Goal: Information Seeking & Learning: Learn about a topic

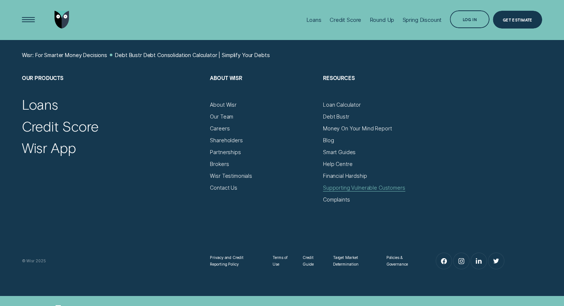
scroll to position [2205, 0]
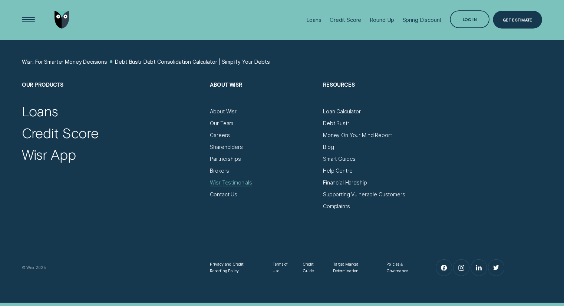
click at [240, 183] on div "Wisr Testimonials" at bounding box center [231, 182] width 42 height 7
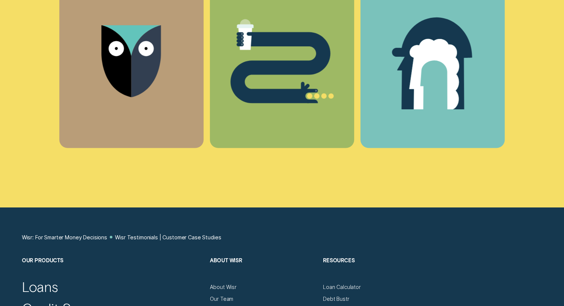
scroll to position [1594, 0]
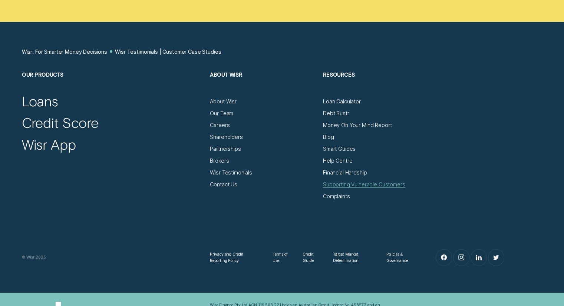
click at [343, 185] on div "Supporting Vulnerable Customers" at bounding box center [364, 184] width 82 height 7
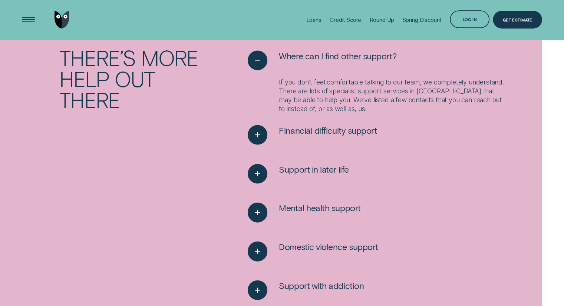
scroll to position [1557, 0]
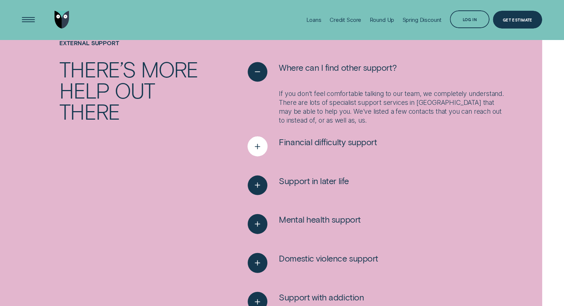
click at [255, 154] on div "See more" at bounding box center [257, 146] width 20 height 20
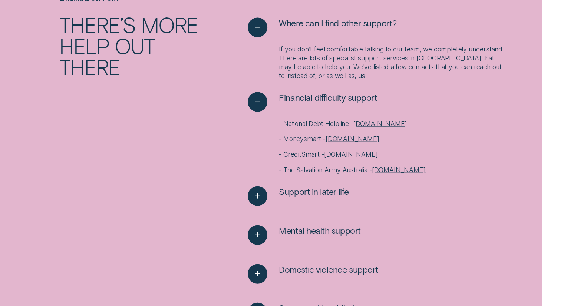
scroll to position [1631, 0]
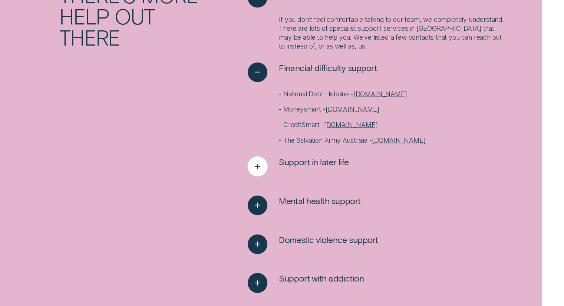
click at [258, 171] on icon "See more" at bounding box center [257, 166] width 10 height 11
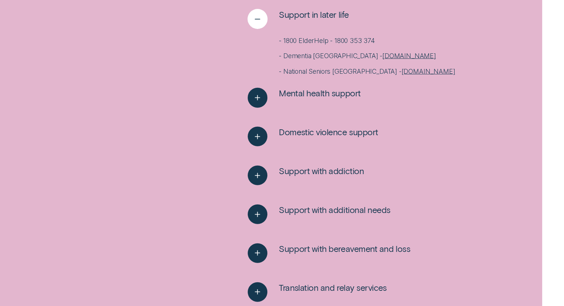
scroll to position [1780, 0]
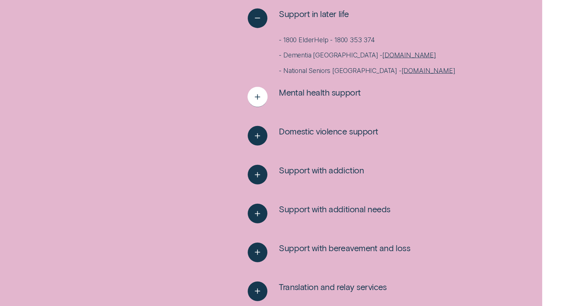
click at [254, 100] on icon "See more" at bounding box center [257, 97] width 10 height 11
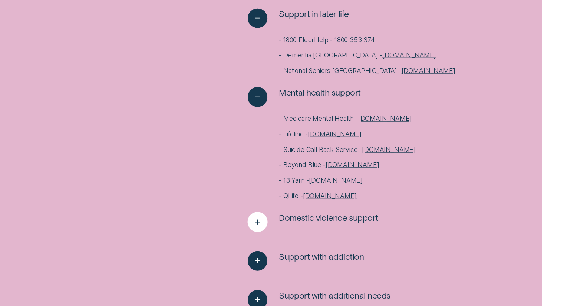
click at [257, 223] on line "See more" at bounding box center [257, 222] width 0 height 5
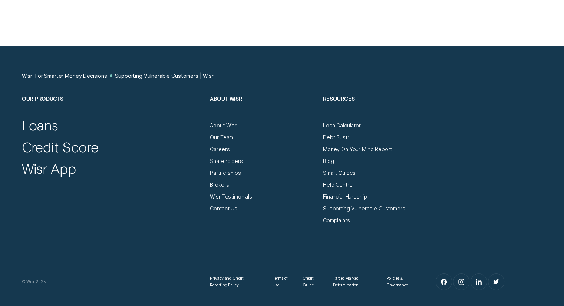
scroll to position [2669, 0]
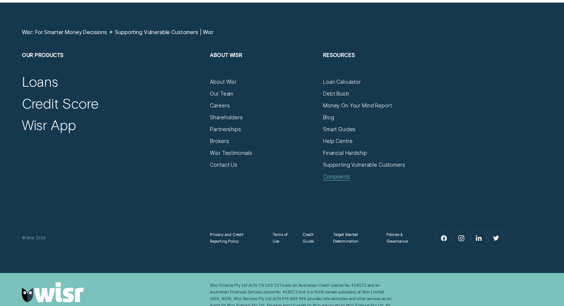
click at [337, 178] on div "Complaints" at bounding box center [336, 177] width 27 height 7
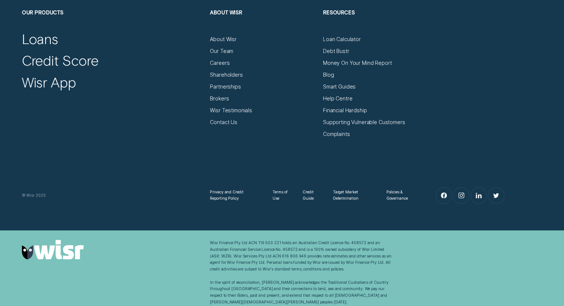
scroll to position [973, 0]
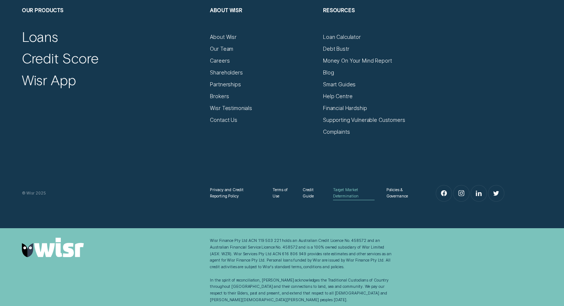
click at [346, 191] on div "Target Market Determination" at bounding box center [354, 193] width 42 height 13
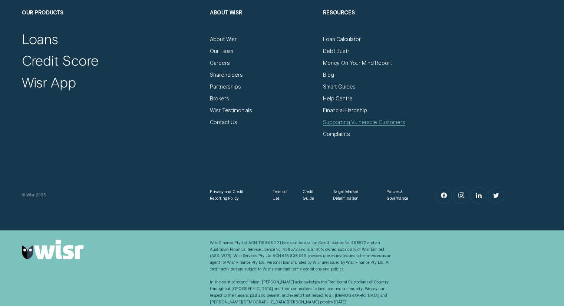
scroll to position [517, 0]
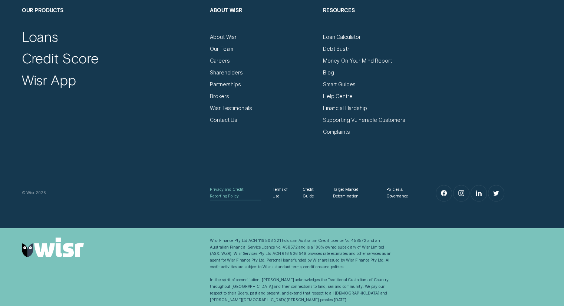
click at [232, 193] on div "Privacy and Credit Reporting Policy" at bounding box center [235, 192] width 51 height 13
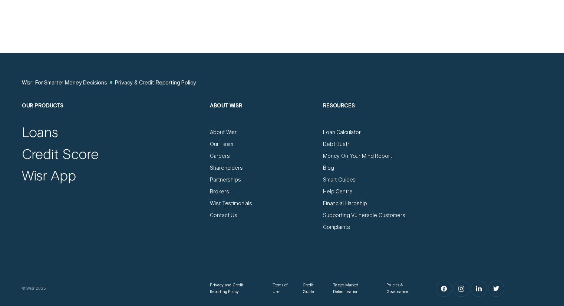
scroll to position [3008, 0]
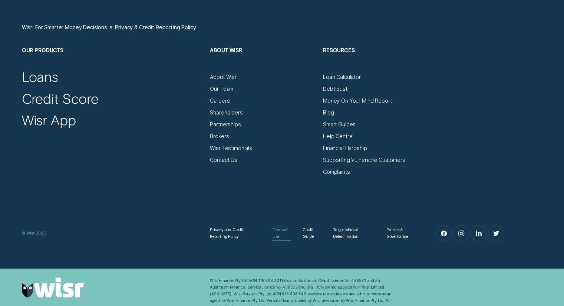
click at [278, 239] on div "Terms of Use" at bounding box center [282, 233] width 18 height 13
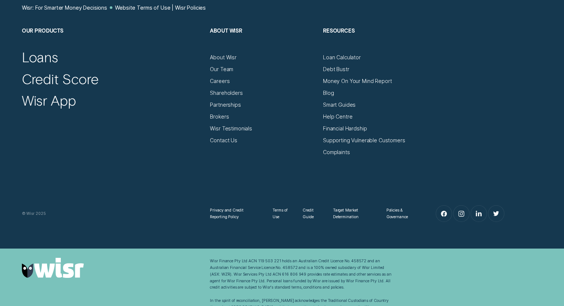
scroll to position [2668, 0]
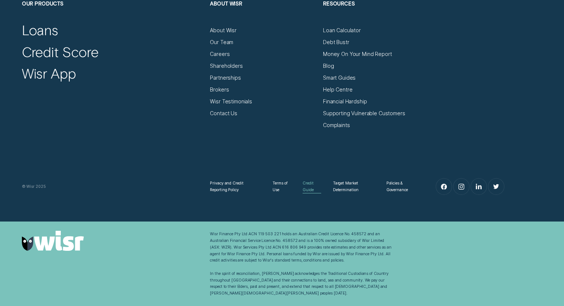
click at [310, 194] on div "Credit Guide" at bounding box center [312, 186] width 19 height 13
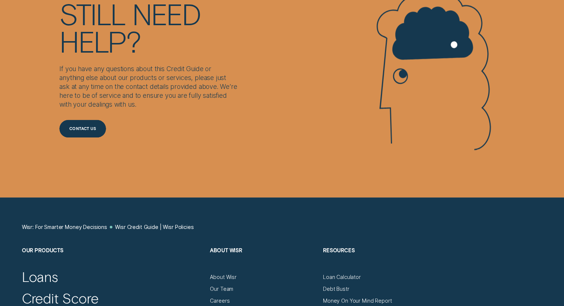
scroll to position [1186, 0]
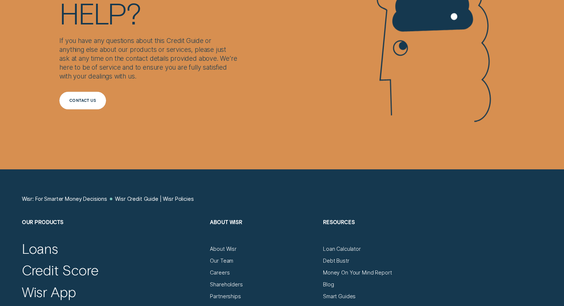
click at [92, 100] on div "Contact us" at bounding box center [82, 100] width 27 height 3
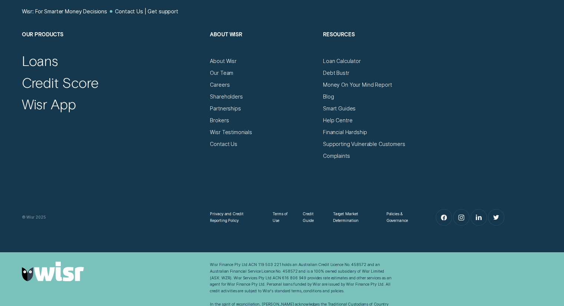
scroll to position [475, 0]
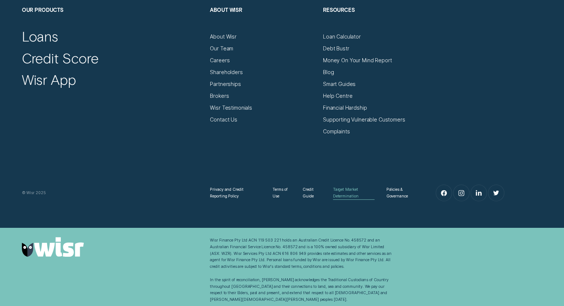
click at [351, 191] on div "Target Market Determination" at bounding box center [354, 192] width 42 height 13
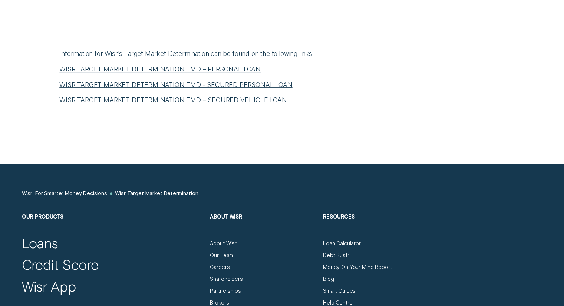
scroll to position [334, 0]
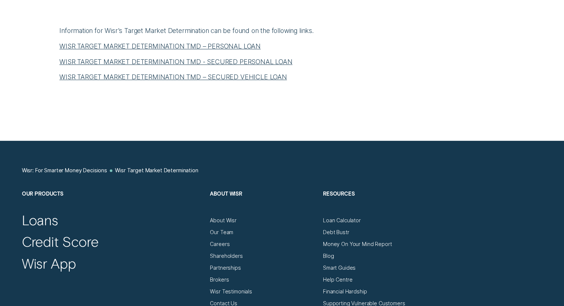
click at [156, 47] on link "WISR TARGET MARKET DETERMINATION TMD – PERSONAL LOAN" at bounding box center [159, 46] width 201 height 8
click at [213, 61] on link "WISR TARGET MARKET DETERMINATION TMD - SECURED PERSONAL LOAN" at bounding box center [175, 62] width 233 height 8
click at [215, 75] on link "WISR TARGET MARKET DETERMINATION TMD – SECURED VEHICLE LOAN" at bounding box center [173, 77] width 228 height 8
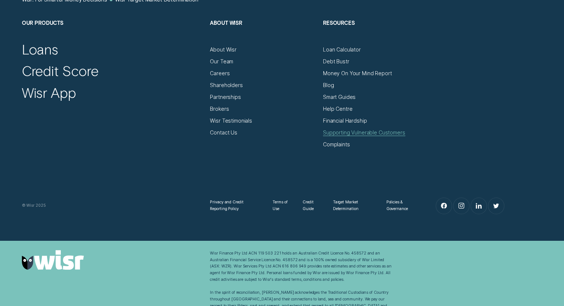
scroll to position [517, 0]
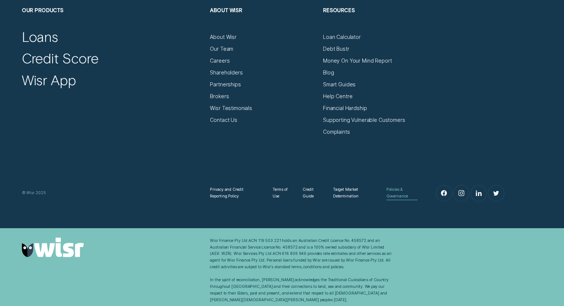
click at [399, 195] on div "Policies & Governance" at bounding box center [401, 192] width 31 height 13
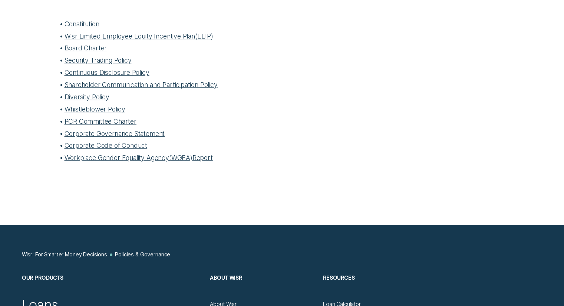
scroll to position [297, 0]
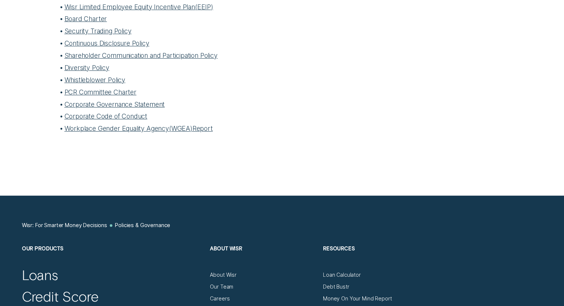
click at [148, 129] on link "Workplace Gender Equality Agency ( WGEA ) Report" at bounding box center [139, 129] width 148 height 8
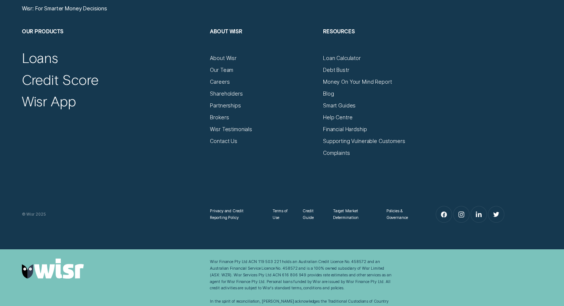
scroll to position [2603, 0]
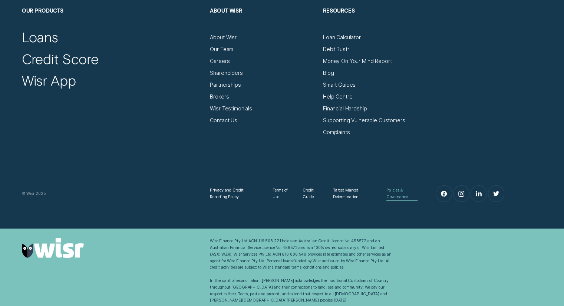
click at [397, 195] on div "Policies & Governance" at bounding box center [401, 193] width 31 height 13
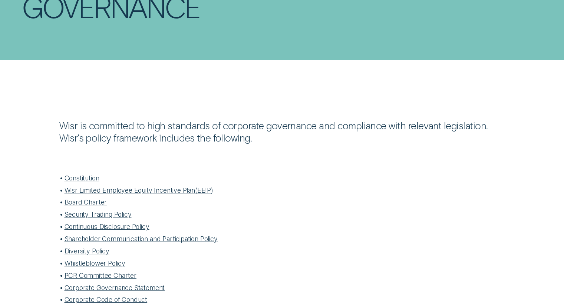
scroll to position [148, 0]
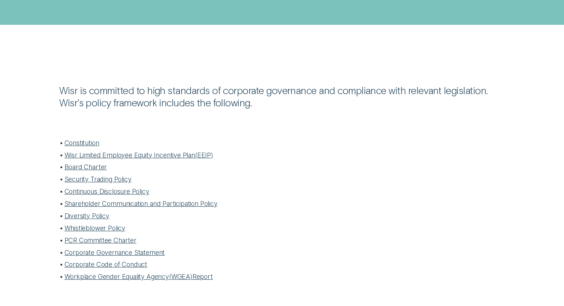
click at [89, 144] on link "Constitution" at bounding box center [82, 143] width 35 height 8
click at [151, 156] on link "Wisr Limited Employee Equity Incentive Plan ( EEIP )" at bounding box center [139, 155] width 149 height 8
click at [89, 169] on link "Board Charter" at bounding box center [86, 167] width 43 height 8
click at [130, 252] on link "Corporate Governance Statement" at bounding box center [115, 253] width 100 height 8
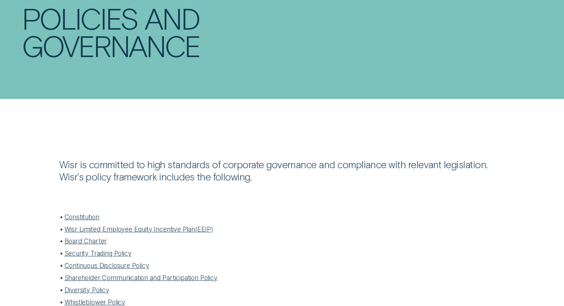
scroll to position [0, 0]
